Goal: Task Accomplishment & Management: Complete application form

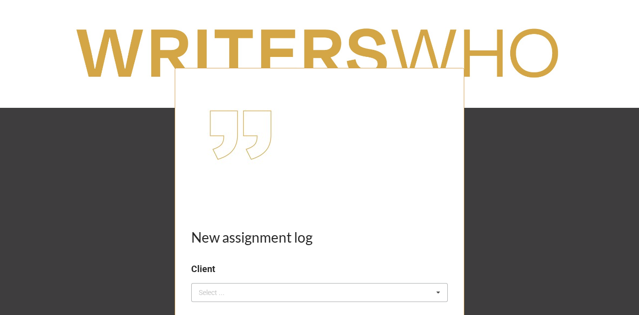
click at [217, 288] on div "Select ..." at bounding box center [217, 292] width 43 height 11
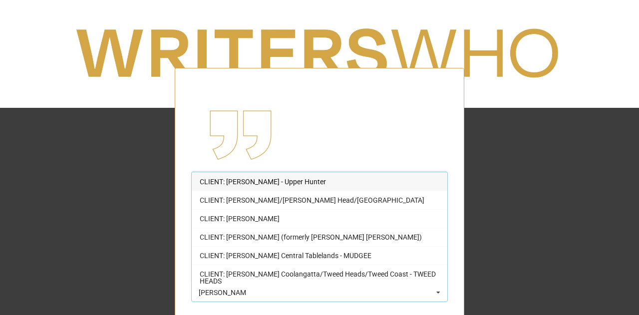
scroll to position [108, 0]
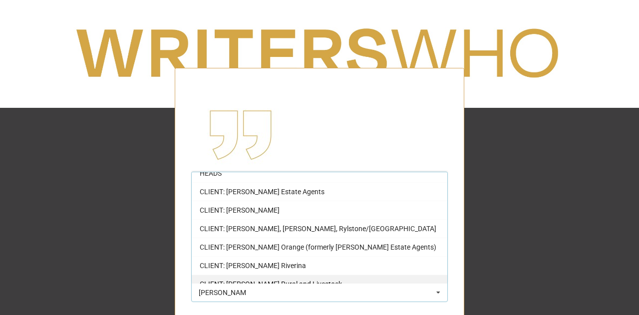
type input "mcgrath"
click at [350, 275] on div "CLIENT: [PERSON_NAME] Rural and Livestock" at bounding box center [320, 284] width 256 height 18
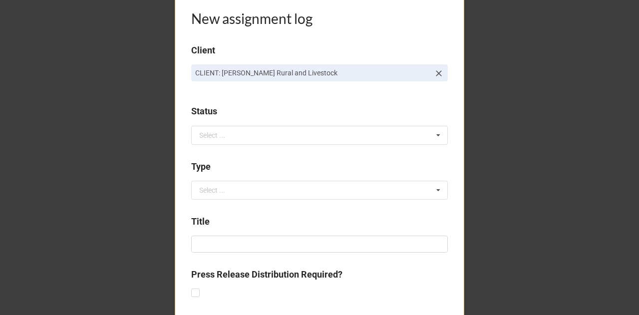
scroll to position [222, 0]
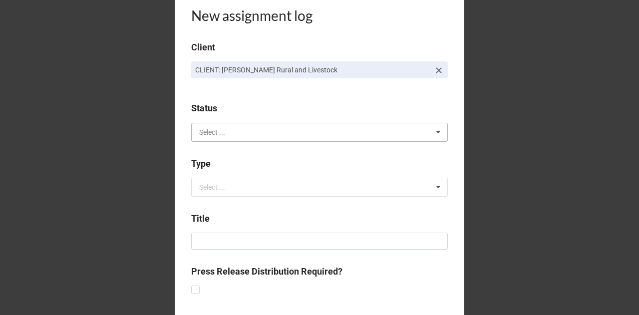
click at [229, 130] on input "text" at bounding box center [320, 132] width 256 height 18
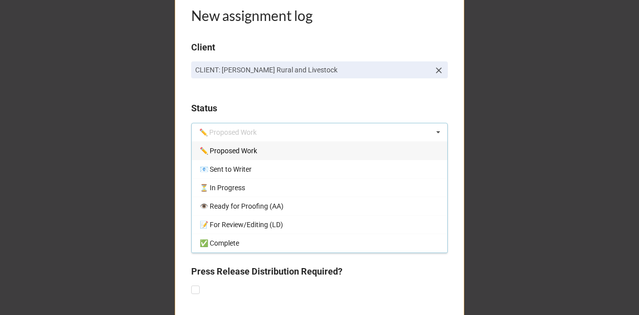
click at [233, 153] on span "✏️ Proposed Work" at bounding box center [228, 151] width 57 height 8
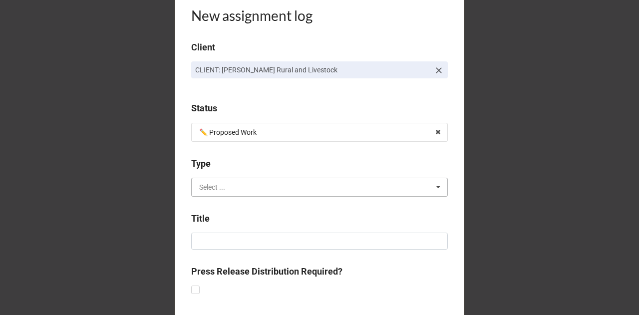
click at [222, 191] on input "text" at bounding box center [320, 187] width 256 height 18
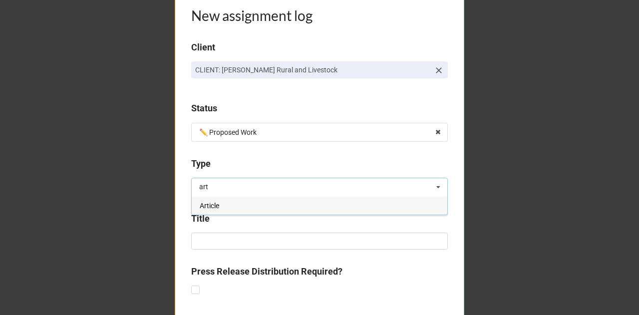
type input "art"
click at [219, 204] on div "Article" at bounding box center [320, 205] width 256 height 18
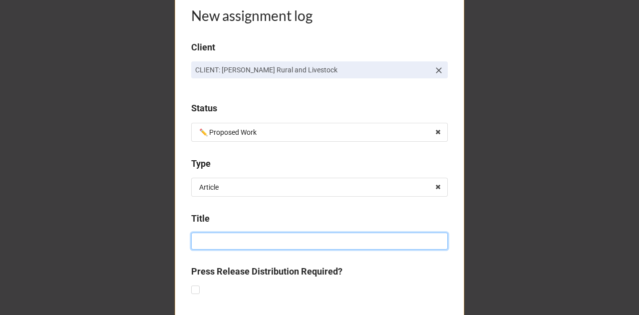
click at [201, 242] on input at bounding box center [319, 241] width 257 height 17
paste input "[EMAIL_ADDRESS][PERSON_NAME][DOMAIN_NAME]"
paste input "Finniefeirme"
type input "Listing: Finniefeirme"
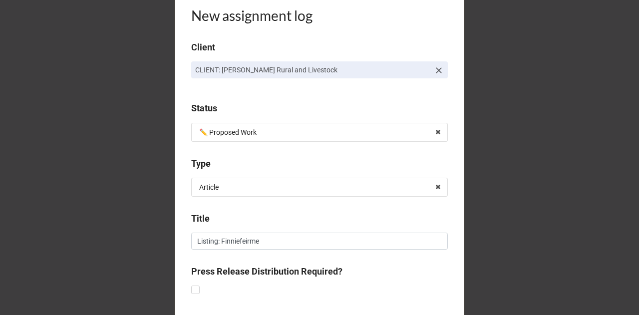
click at [116, 241] on div "New assignment log Client CLIENT: McGrath Rural and Livestock Status ✏️ Propose…" at bounding box center [319, 249] width 639 height 942
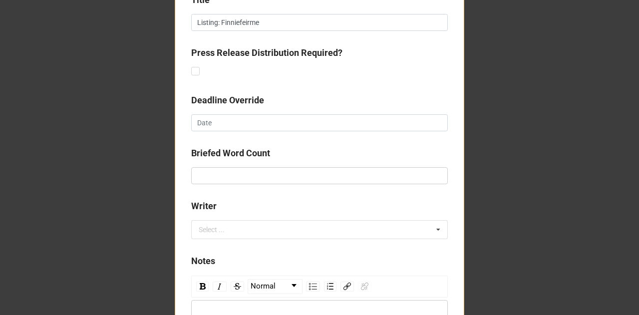
scroll to position [441, 0]
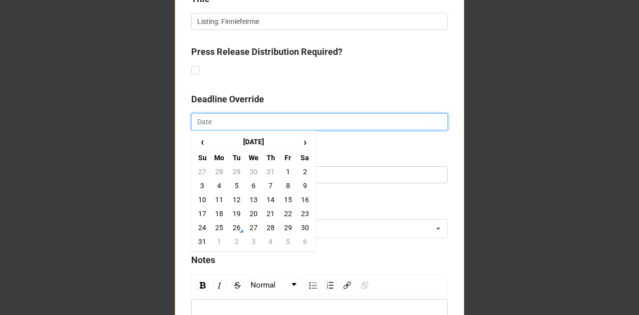
click at [220, 124] on input "text" at bounding box center [319, 121] width 257 height 17
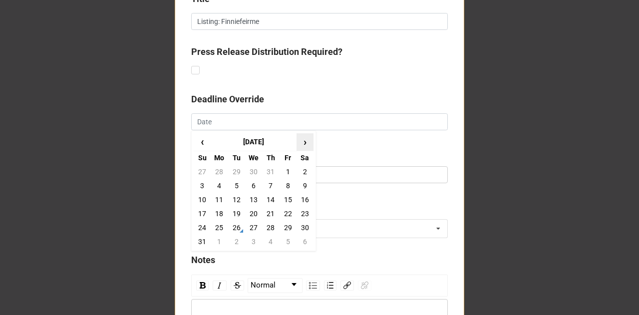
click at [303, 142] on span "›" at bounding box center [305, 142] width 16 height 16
click at [287, 197] on td "19" at bounding box center [287, 200] width 17 height 14
type input "[DATE]"
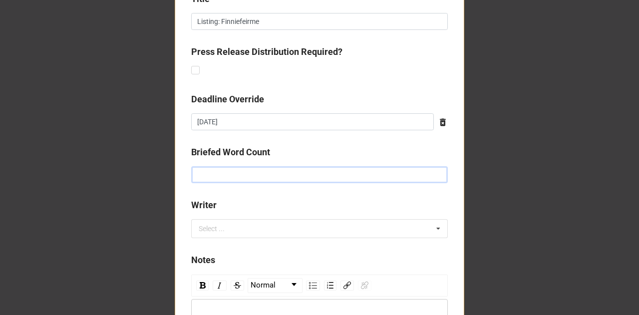
click at [223, 176] on input "text" at bounding box center [319, 174] width 257 height 17
type input "600"
click at [227, 227] on div "Select ..." at bounding box center [217, 228] width 43 height 11
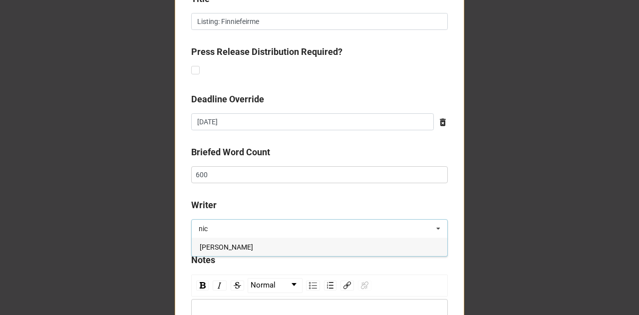
type input "nic"
click at [234, 249] on span "[PERSON_NAME]" at bounding box center [226, 247] width 53 height 8
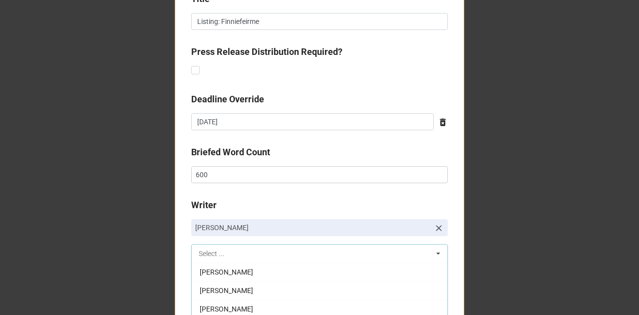
scroll to position [519, 0]
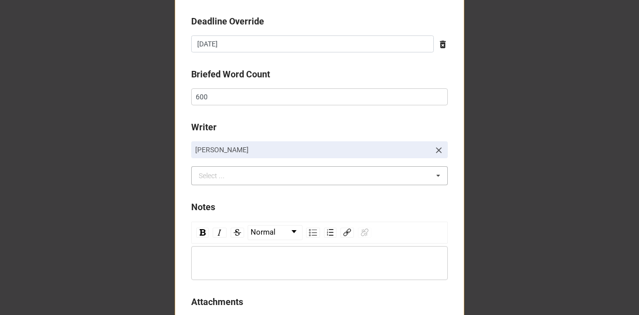
click at [341, 261] on div "rdw-editor" at bounding box center [319, 263] width 247 height 11
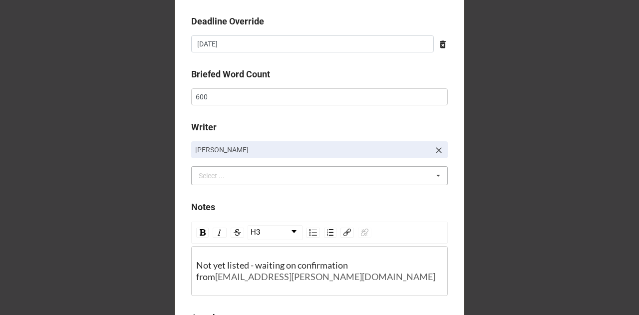
scroll to position [512, 0]
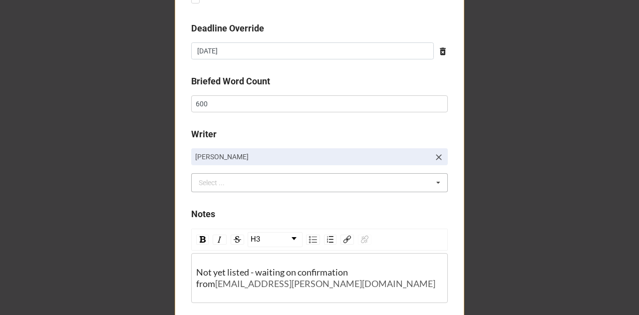
click at [215, 284] on span "[EMAIL_ADDRESS][PERSON_NAME][DOMAIN_NAME]" at bounding box center [325, 283] width 220 height 11
click at [331, 281] on div "Not yet listed - waiting on confirmation from TysonNicholson@mcgrath.com.au" at bounding box center [319, 278] width 247 height 23
click at [254, 295] on h3 "Not yet listed - waiting on confirmation from TysonNicholson@mcgrath.com.au" at bounding box center [319, 278] width 247 height 41
click at [250, 263] on h3 "Not yet listed - waiting on confirmation from TysonNicholson@mcgrath.com.au" at bounding box center [319, 278] width 247 height 41
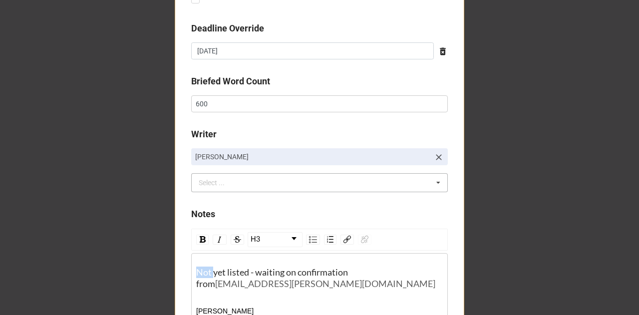
click at [250, 263] on h3 "Not yet listed - waiting on confirmation from TysonNicholson@mcgrath.com.au" at bounding box center [319, 278] width 247 height 41
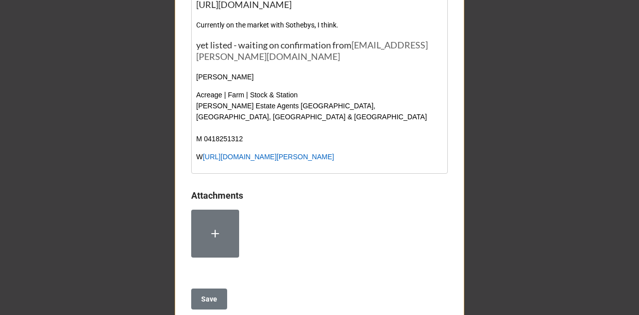
scroll to position [786, 0]
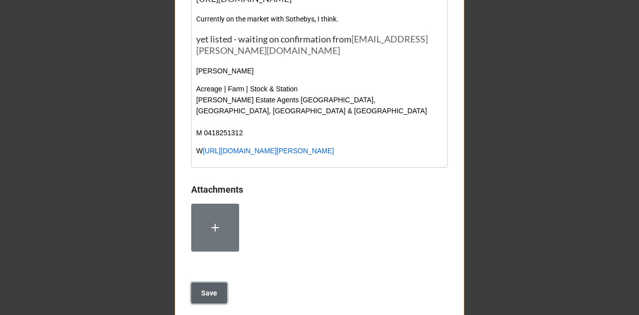
drag, startPoint x: 210, startPoint y: 292, endPoint x: 188, endPoint y: 42, distance: 250.5
click at [196, 39] on span "yet listed - waiting on confirmation from" at bounding box center [273, 38] width 155 height 11
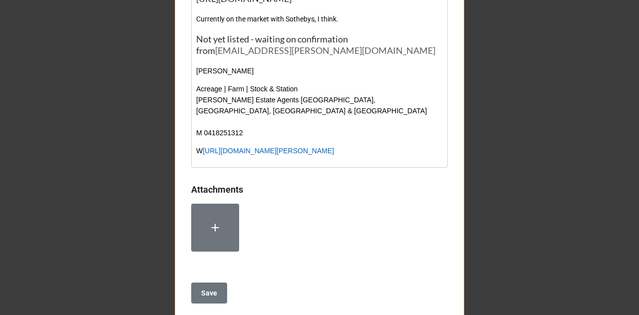
click at [203, 39] on span "Not yet listed - waiting on confirmation from" at bounding box center [272, 44] width 153 height 22
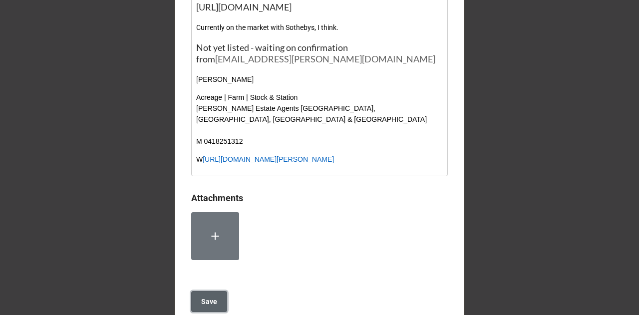
click at [211, 301] on b "Save" at bounding box center [209, 302] width 16 height 10
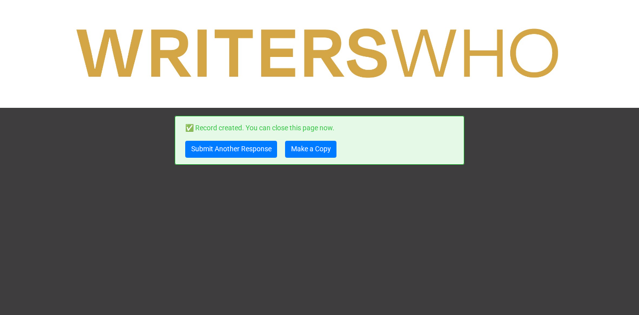
scroll to position [0, 0]
click at [310, 151] on link "Make a Copy" at bounding box center [310, 149] width 51 height 17
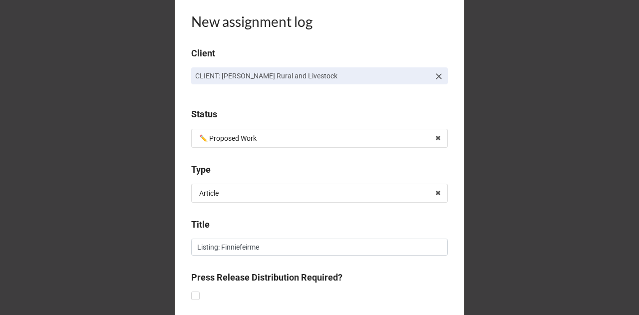
scroll to position [237, 0]
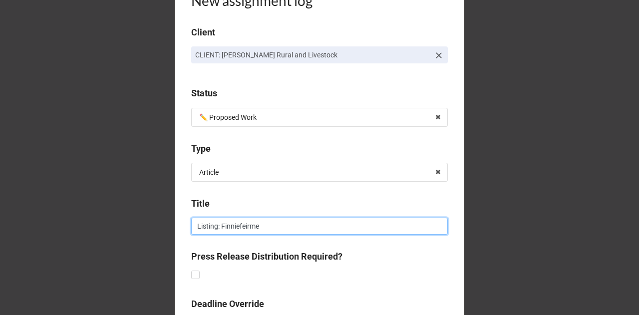
click at [226, 228] on input "Listing: Finniefeirme" at bounding box center [319, 226] width 257 height 17
paste input "Argentille [GEOGRAPHIC_DATA]"
drag, startPoint x: 317, startPoint y: 227, endPoint x: 251, endPoint y: 227, distance: 66.9
click at [251, 227] on input "Listing: Argentille Equestrian Centre" at bounding box center [319, 226] width 257 height 17
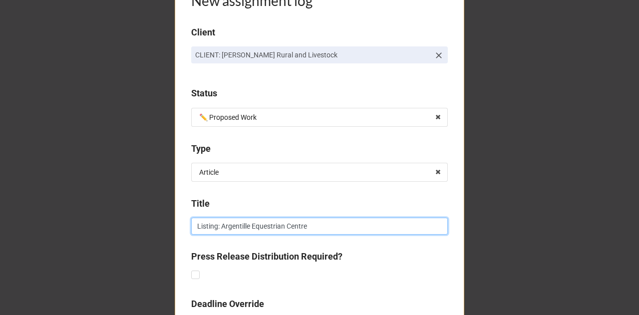
type input "Listing: Argentille Equestrian Centre"
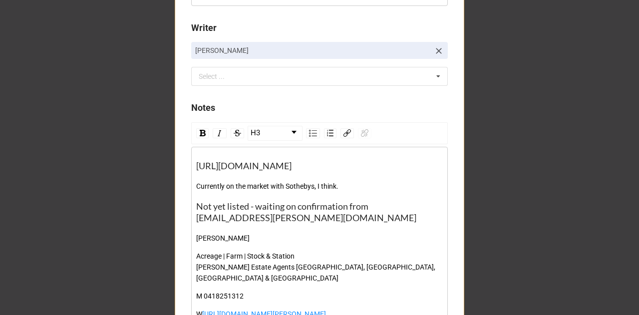
scroll to position [640, 0]
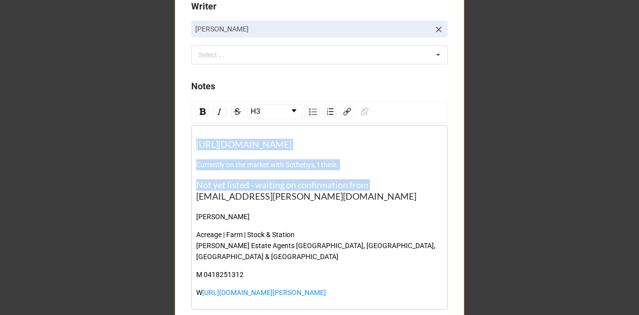
drag, startPoint x: 378, startPoint y: 186, endPoint x: 174, endPoint y: 124, distance: 214.0
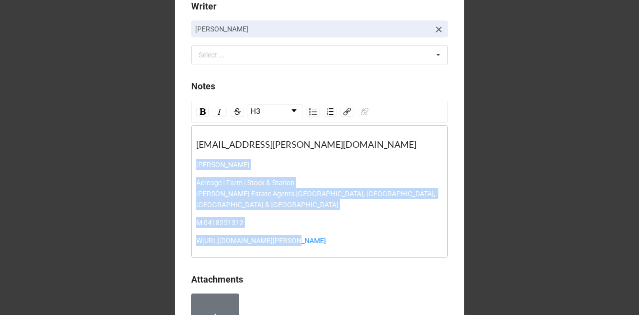
drag, startPoint x: 194, startPoint y: 164, endPoint x: 311, endPoint y: 261, distance: 152.5
click at [311, 261] on div "Notes H3 [EMAIL_ADDRESS][PERSON_NAME][DOMAIN_NAME] [PERSON_NAME][GEOGRAPHIC_DAT…" at bounding box center [319, 171] width 257 height 185
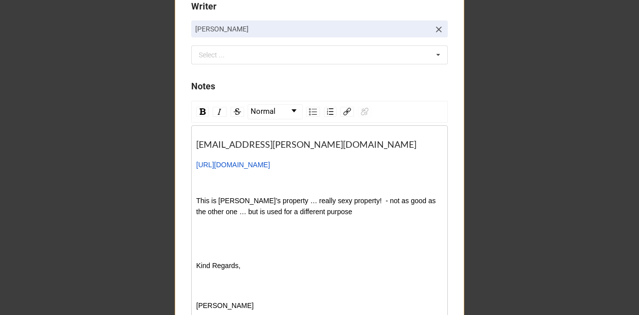
click at [274, 184] on div "rdw-editor" at bounding box center [319, 182] width 247 height 11
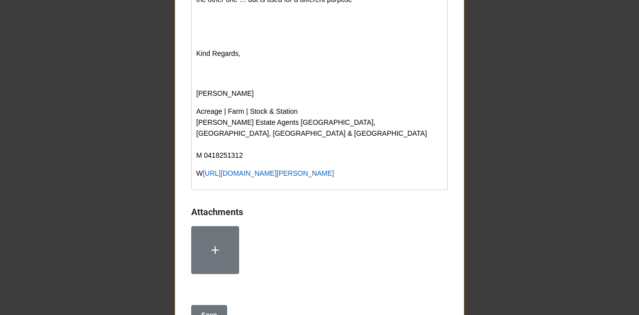
scroll to position [855, 0]
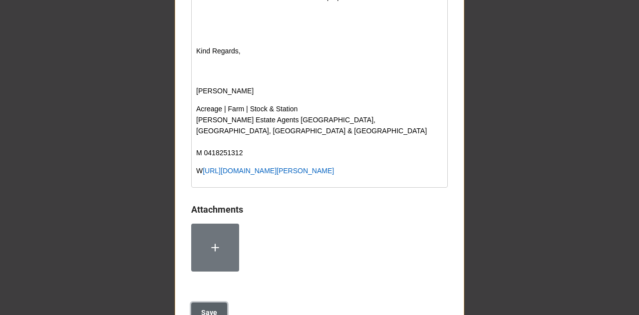
click at [209, 307] on button "Save" at bounding box center [209, 313] width 36 height 21
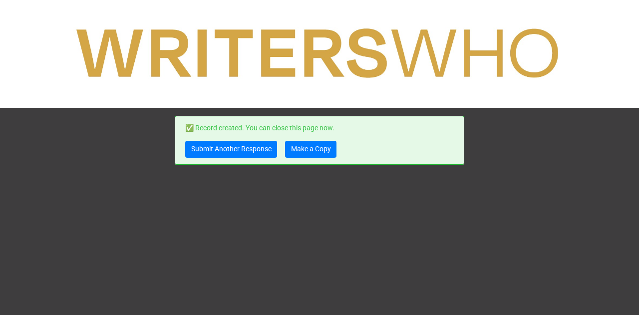
scroll to position [0, 0]
click at [309, 148] on link "Make a Copy" at bounding box center [310, 149] width 51 height 17
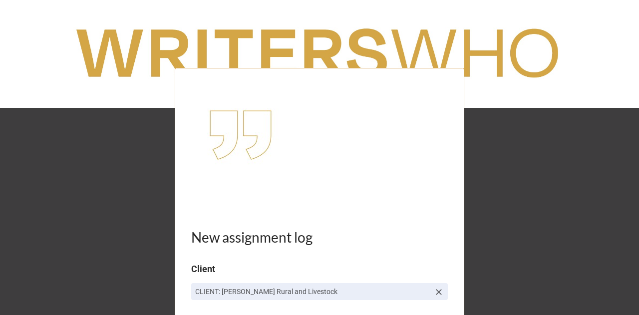
scroll to position [286, 0]
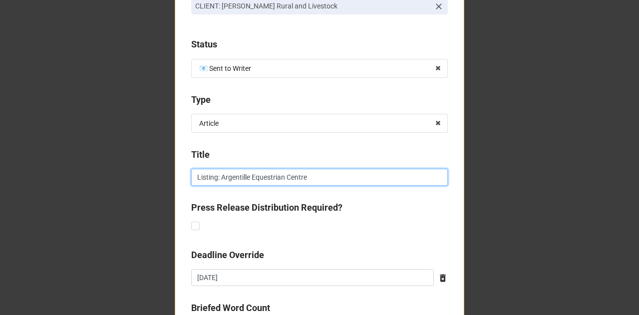
drag, startPoint x: 324, startPoint y: 176, endPoint x: 220, endPoint y: 177, distance: 104.8
click at [220, 177] on input "Listing: Argentille Equestrian Centre" at bounding box center [319, 177] width 257 height 17
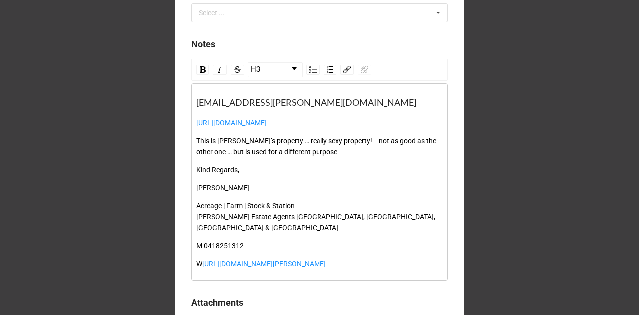
scroll to position [737, 0]
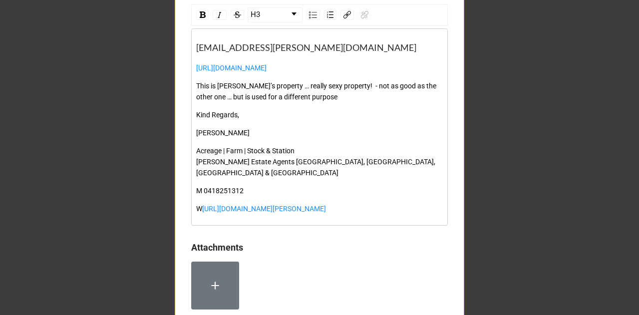
type input "Listing: Fernbank"
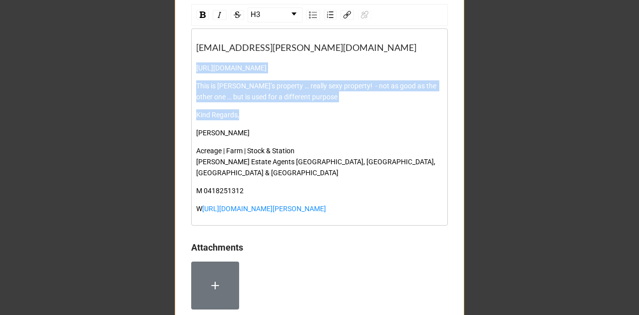
drag, startPoint x: 194, startPoint y: 95, endPoint x: 186, endPoint y: 68, distance: 28.1
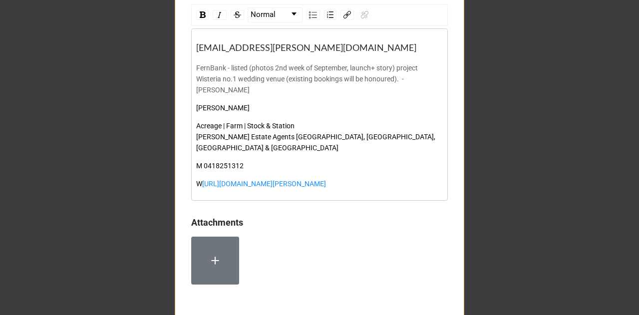
click at [290, 77] on span "story) project Wisteria no.1 wedding venue (existing bookings will be honoured)…" at bounding box center [307, 79] width 223 height 30
click at [273, 68] on span "FernBank - listed (photos 2nd week of September, launch" at bounding box center [283, 68] width 175 height 8
click at [415, 67] on span "FernBank - listed (photos being taken in 2nd week of September, launch" at bounding box center [305, 68] width 219 height 8
click at [303, 90] on div "FernBank - listed (photos being taken in 2nd week of September, launch event + …" at bounding box center [319, 78] width 247 height 33
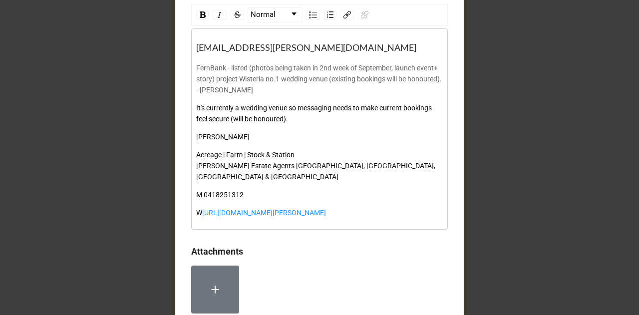
click at [333, 121] on div "It's currently a wedding venue so messaging needs to make current bookings feel…" at bounding box center [319, 113] width 247 height 22
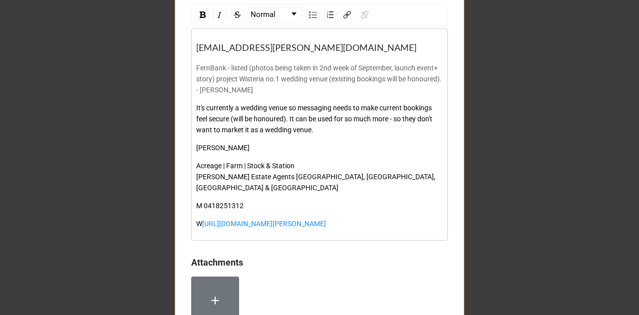
scroll to position [829, 0]
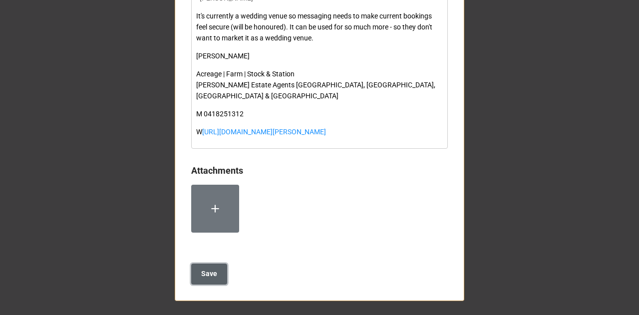
click at [208, 271] on b "Save" at bounding box center [209, 274] width 16 height 10
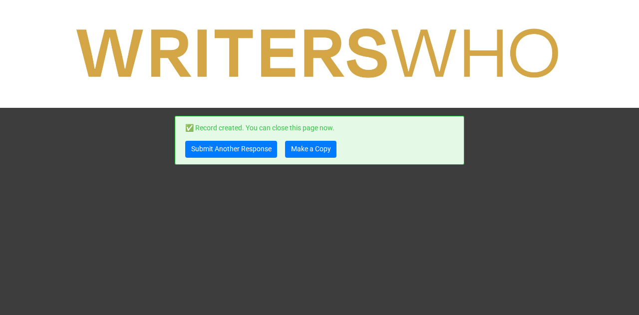
scroll to position [0, 0]
click at [304, 147] on link "Make a Copy" at bounding box center [310, 149] width 51 height 17
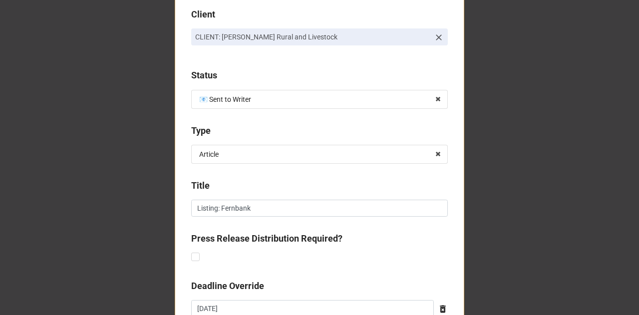
scroll to position [441, 0]
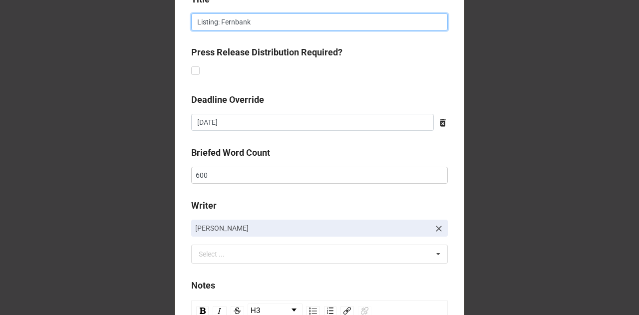
click at [200, 21] on input "Listing: Fernbank" at bounding box center [319, 21] width 257 height 17
drag, startPoint x: 259, startPoint y: 22, endPoint x: 148, endPoint y: 21, distance: 110.8
click at [148, 21] on div "New assignment log Client CLIENT: McGrath Rural and Livestock Status 📧 Sent to …" at bounding box center [319, 132] width 639 height 1146
type input "Market piece: vineyards (Hunter Valley)"
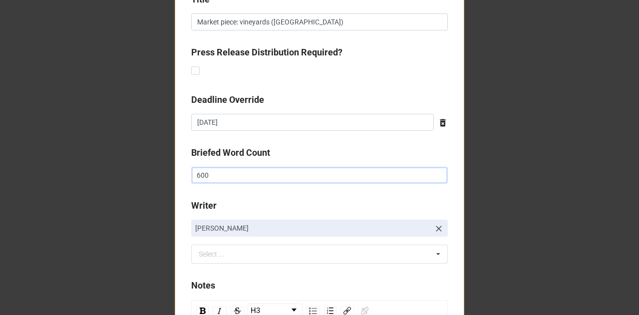
drag, startPoint x: 214, startPoint y: 179, endPoint x: 194, endPoint y: 176, distance: 20.3
click at [194, 176] on input "600" at bounding box center [319, 175] width 257 height 17
click at [269, 146] on label "Briefed Word Count" at bounding box center [230, 153] width 79 height 14
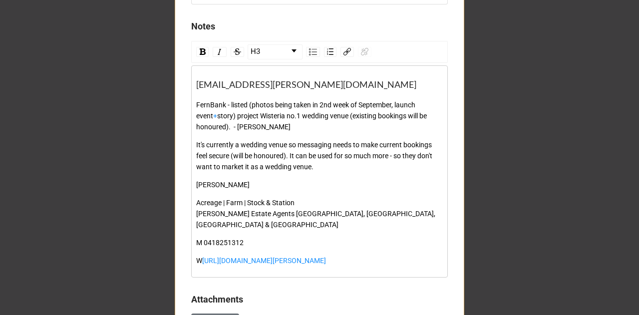
scroll to position [707, 0]
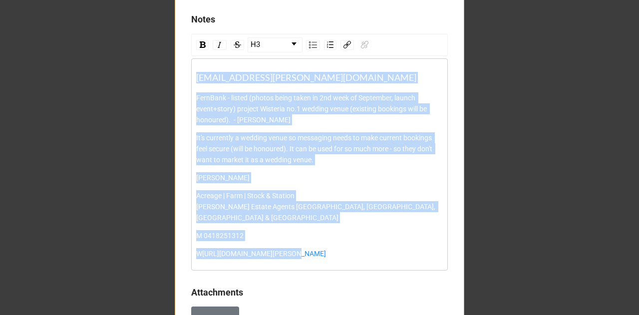
drag, startPoint x: 302, startPoint y: 255, endPoint x: 159, endPoint y: 58, distance: 243.0
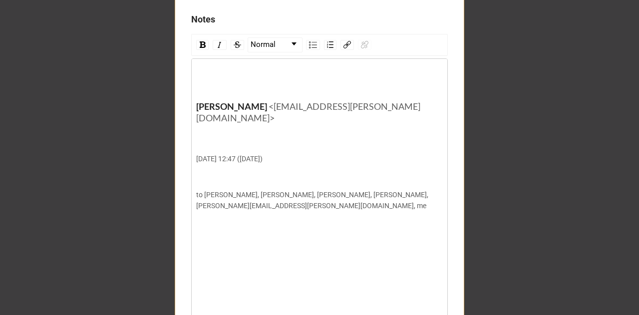
scroll to position [705, 0]
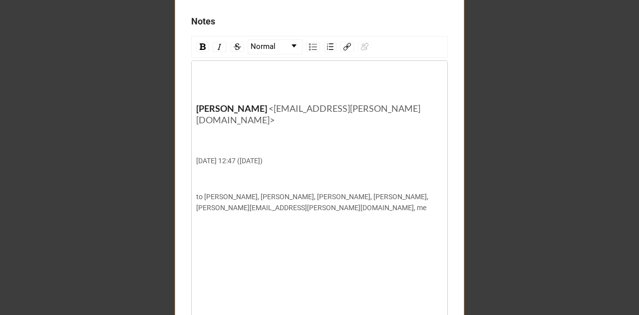
click at [268, 84] on div "rdw-editor" at bounding box center [319, 83] width 247 height 22
click at [326, 238] on span "L C R" at bounding box center [319, 243] width 247 height 11
click at [319, 220] on div "rdw-editor" at bounding box center [319, 225] width 247 height 11
drag, startPoint x: 319, startPoint y: 203, endPoint x: 324, endPoint y: 222, distance: 19.0
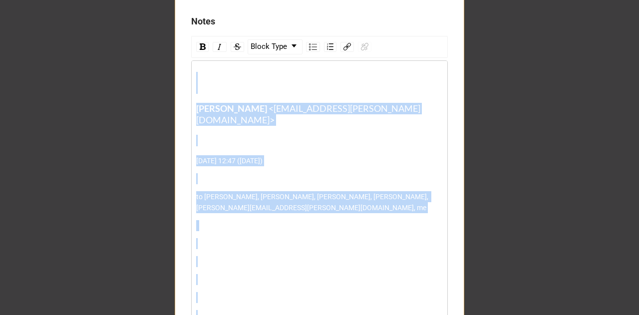
copy div "Tyson Nicholson <TysonNicholson@mcgrath.com.au> Mon 25 Aug, 12:47 (1 day ago) t…"
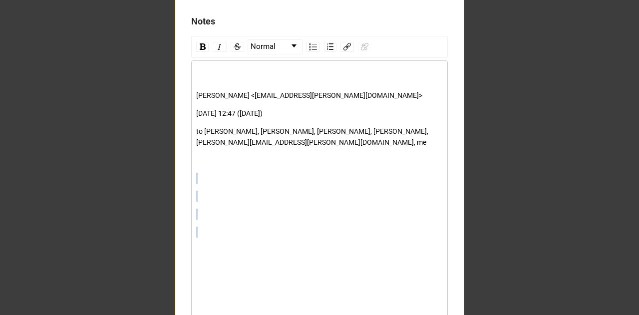
drag, startPoint x: 198, startPoint y: 152, endPoint x: 199, endPoint y: 228, distance: 75.9
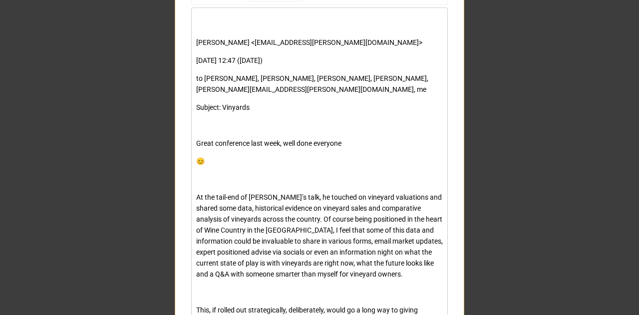
click at [324, 174] on div "rdw-editor" at bounding box center [319, 179] width 247 height 11
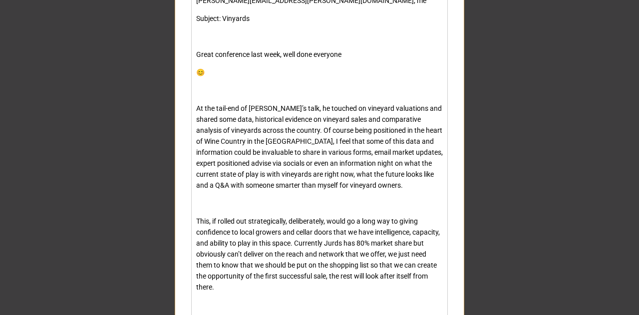
scroll to position [858, 0]
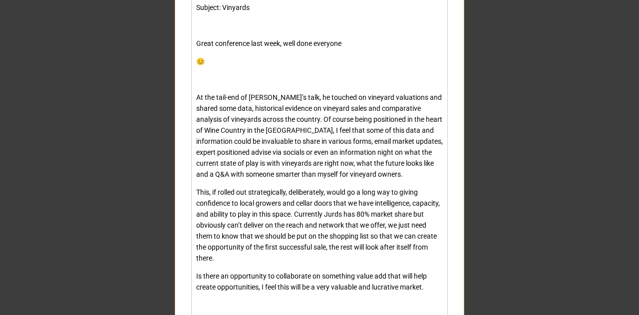
click at [221, 300] on div "rdw-editor" at bounding box center [319, 305] width 247 height 11
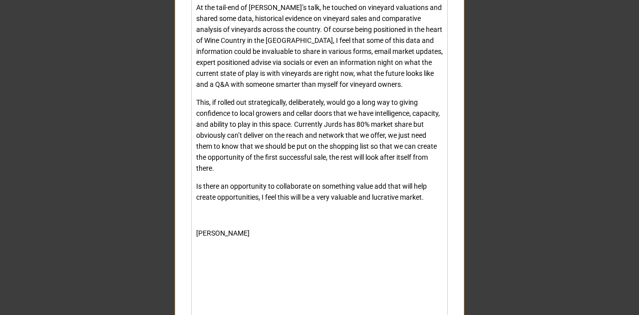
scroll to position [965, 0]
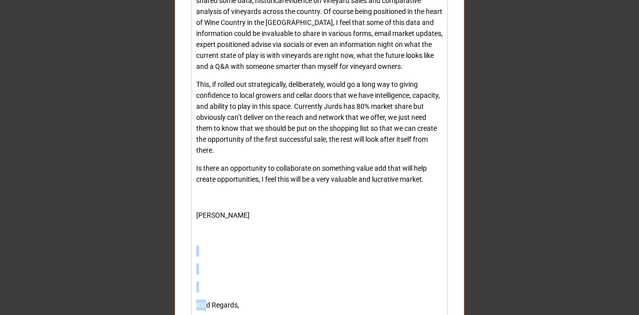
drag, startPoint x: 208, startPoint y: 220, endPoint x: 205, endPoint y: 286, distance: 66.0
click at [205, 286] on div "Tyson Nicholson <TysonNicholson@mcgrath.com.au> Mon 25 Aug, 12:47 (1 day ago) t…" at bounding box center [319, 234] width 247 height 846
drag, startPoint x: 233, startPoint y: 222, endPoint x: 181, endPoint y: 215, distance: 52.4
drag, startPoint x: 218, startPoint y: 203, endPoint x: 186, endPoint y: 188, distance: 34.8
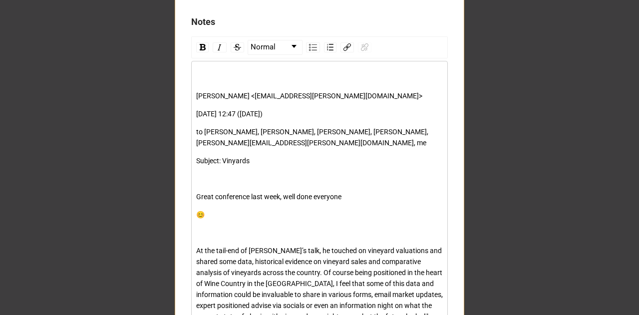
scroll to position [634, 0]
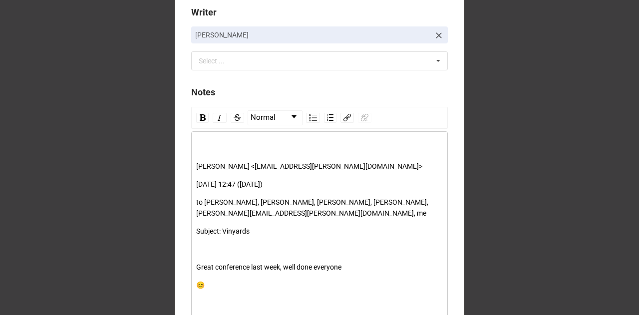
click at [244, 143] on div "rdw-editor" at bounding box center [319, 148] width 247 height 11
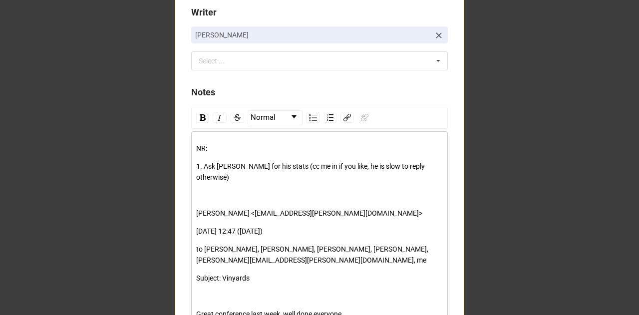
click at [274, 167] on span "1. Ask Jason Oster for his stats (cc me in if you like, he is slow to reply oth…" at bounding box center [311, 171] width 230 height 19
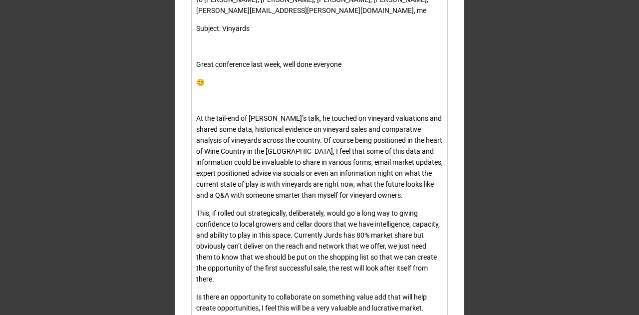
scroll to position [1425, 0]
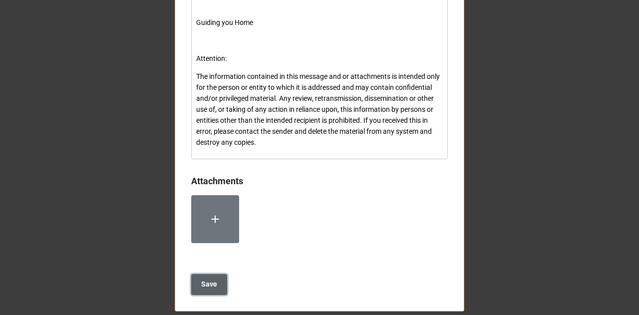
click at [212, 279] on b "Save" at bounding box center [209, 284] width 16 height 10
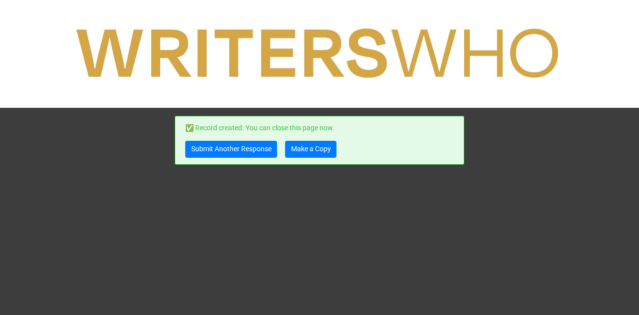
scroll to position [0, 0]
